Goal: Task Accomplishment & Management: Manage account settings

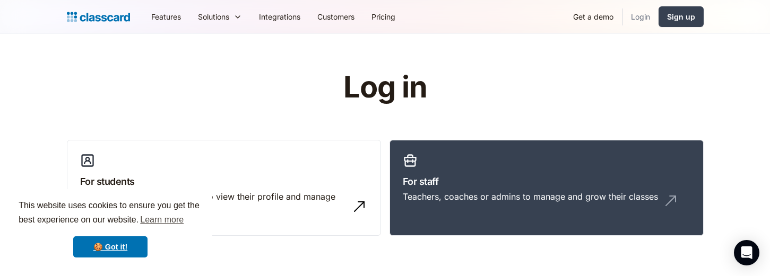
click at [638, 18] on link "Login" at bounding box center [640, 17] width 36 height 24
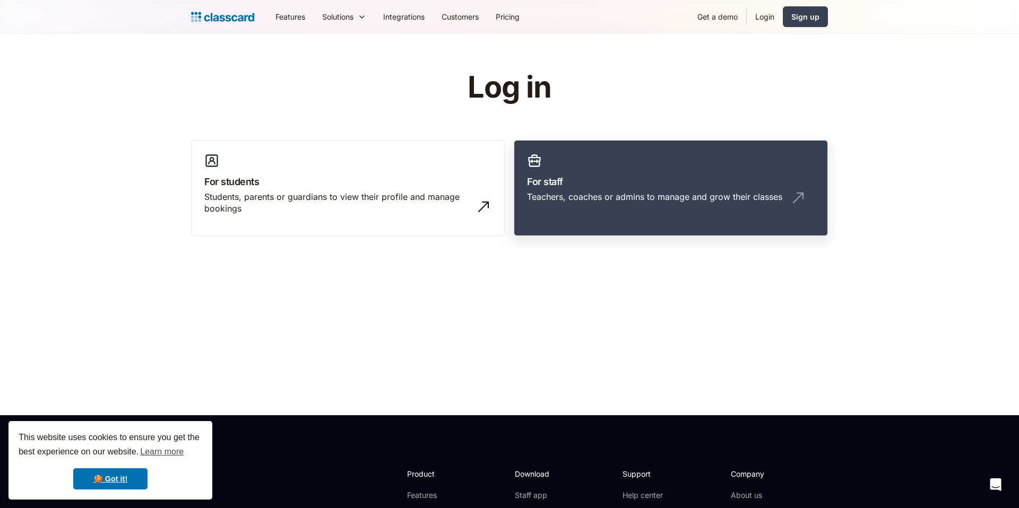
click at [648, 192] on div "Teachers, coaches or admins to manage and grow their classes" at bounding box center [654, 197] width 255 height 12
